Goal: Find specific page/section: Find specific page/section

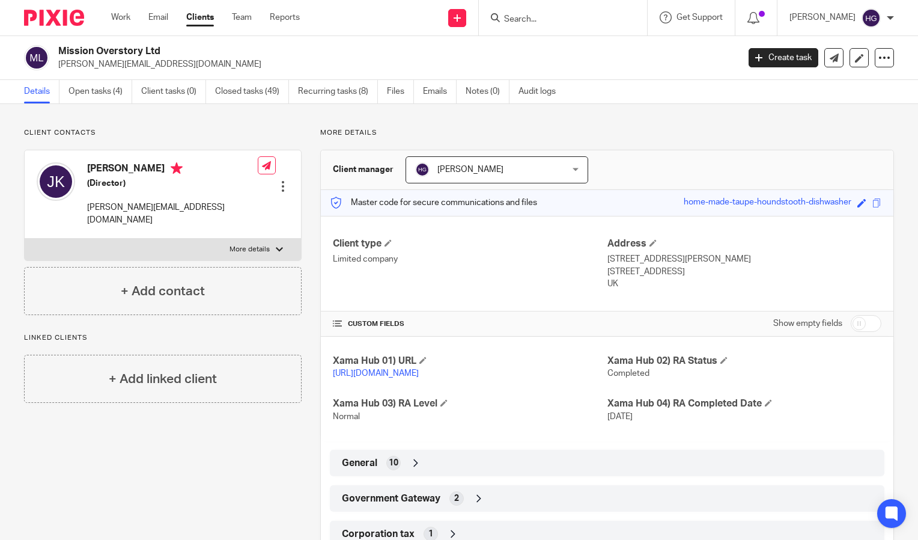
click at [580, 19] on input "Search" at bounding box center [557, 19] width 108 height 11
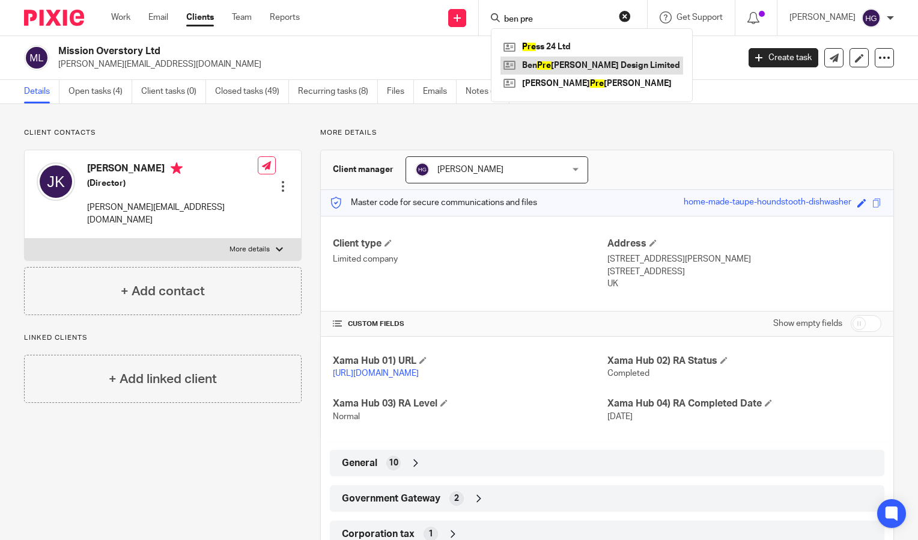
type input "ben pre"
click at [585, 61] on link at bounding box center [592, 65] width 183 height 18
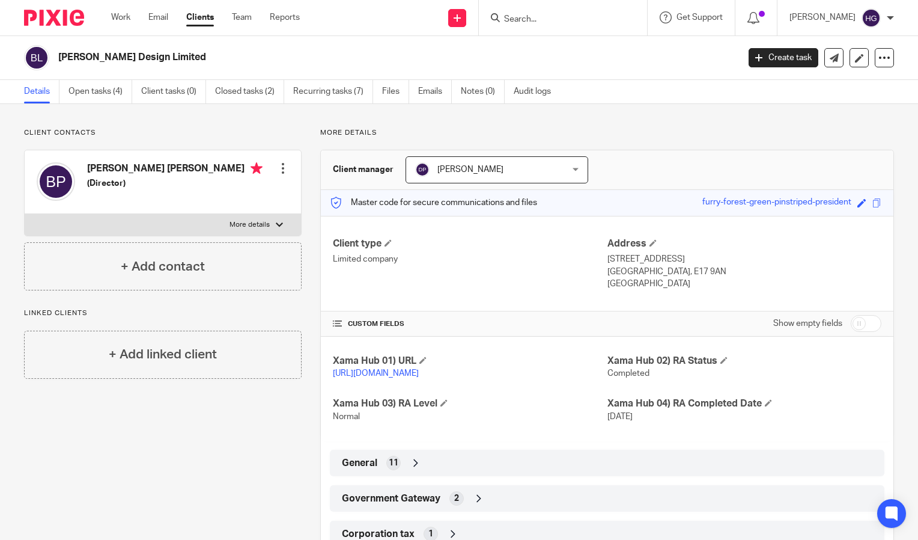
scroll to position [160, 0]
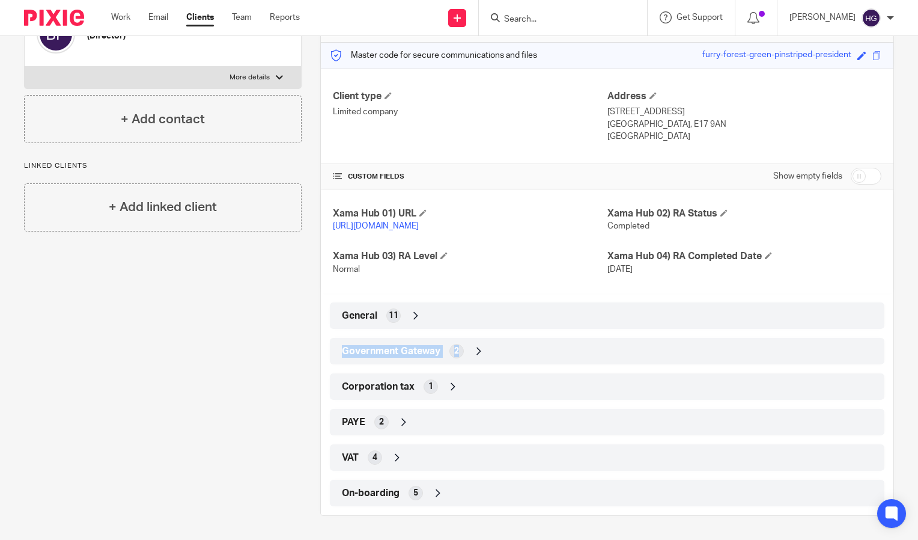
drag, startPoint x: 542, startPoint y: 349, endPoint x: 550, endPoint y: 317, distance: 32.2
click at [550, 317] on div "Client type Limited company Address [STREET_ADDRESS] [GEOGRAPHIC_DATA], E17 9AN…" at bounding box center [607, 287] width 573 height 437
click at [550, 317] on div "General 11" at bounding box center [607, 315] width 537 height 20
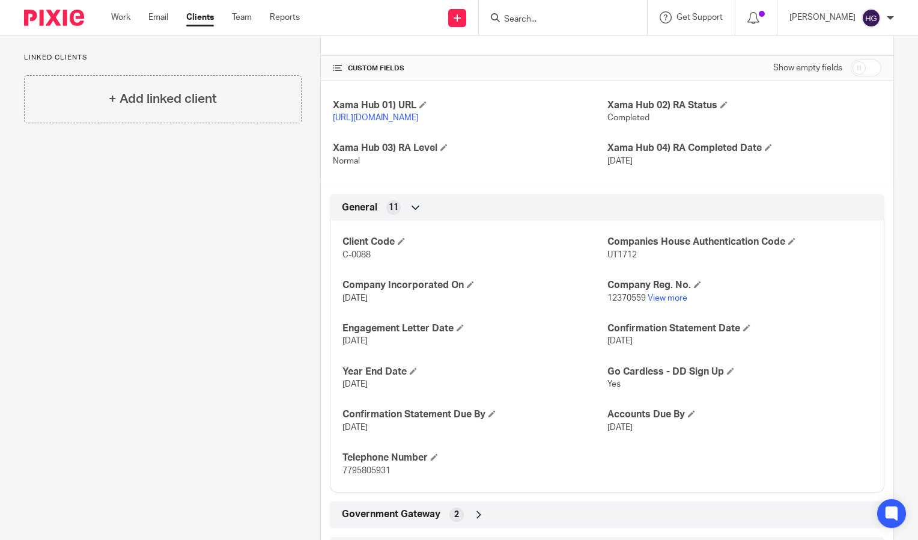
scroll to position [256, 0]
